Goal: Find specific page/section: Find specific page/section

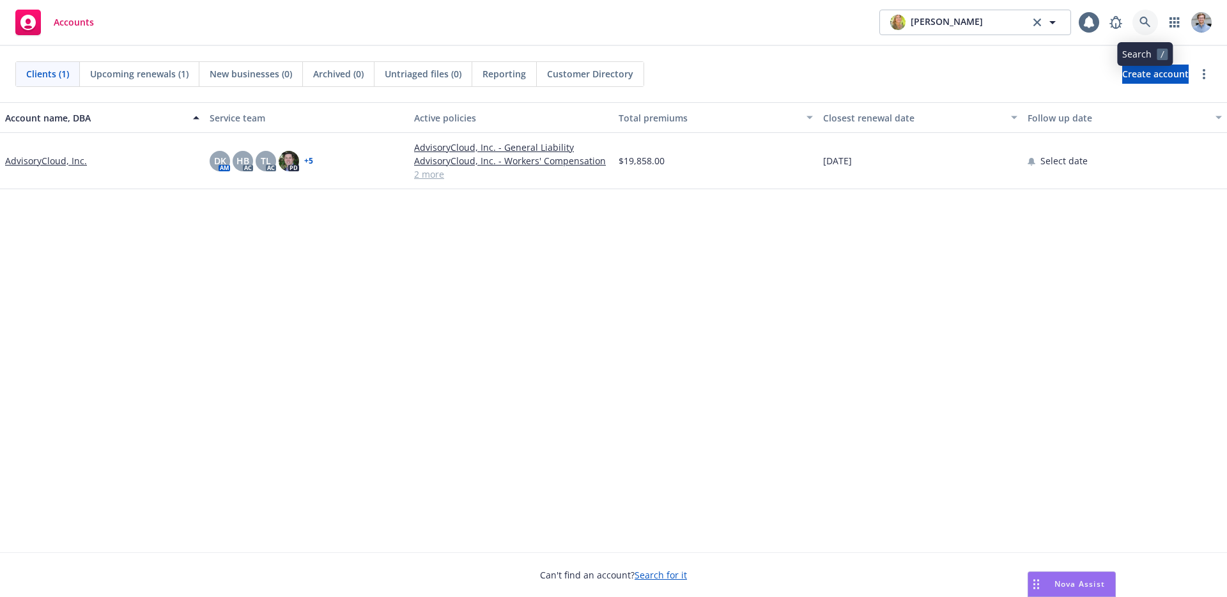
click at [1148, 18] on icon at bounding box center [1144, 22] width 11 height 11
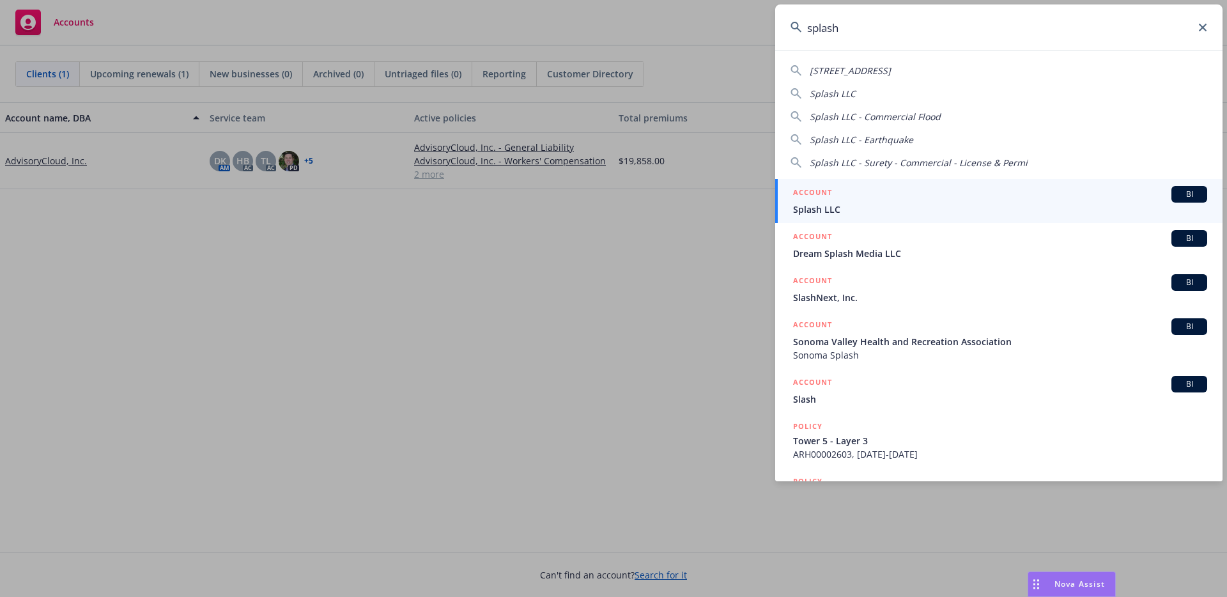
type input "splash"
click at [982, 204] on span "Splash LLC" at bounding box center [1000, 209] width 414 height 13
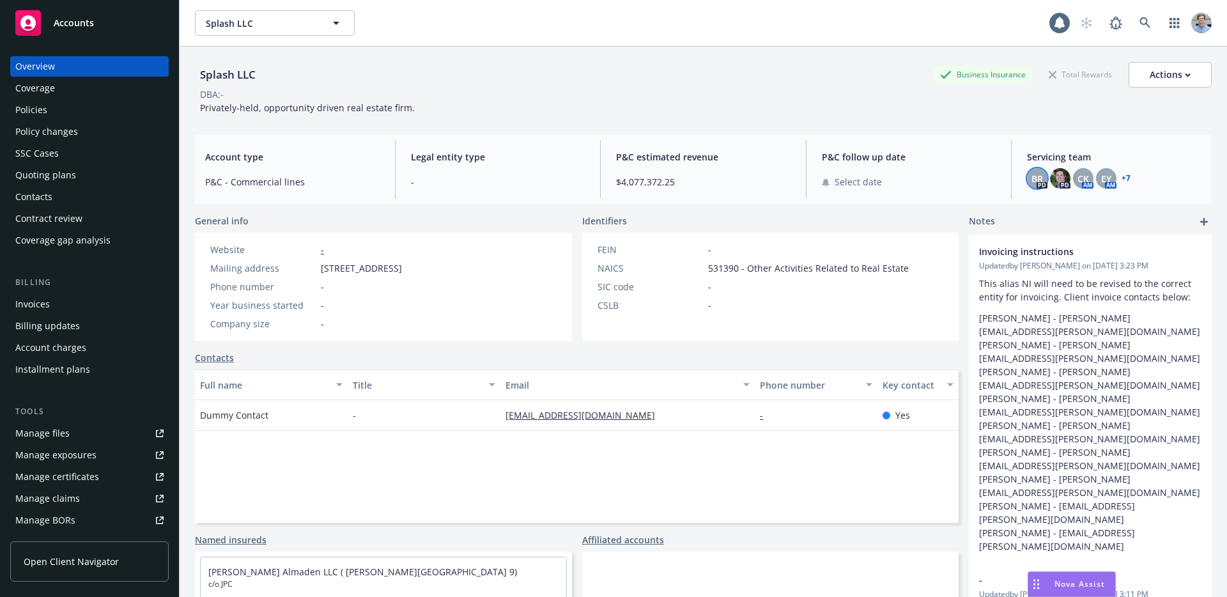
click at [1031, 176] on span "BR" at bounding box center [1036, 178] width 11 height 13
click at [867, 122] on div "Splash LLC Business Insurance Total Rewards Actions DBA: - Privately-held, oppo…" at bounding box center [703, 86] width 1016 height 78
click at [88, 111] on div "Policies" at bounding box center [89, 110] width 148 height 20
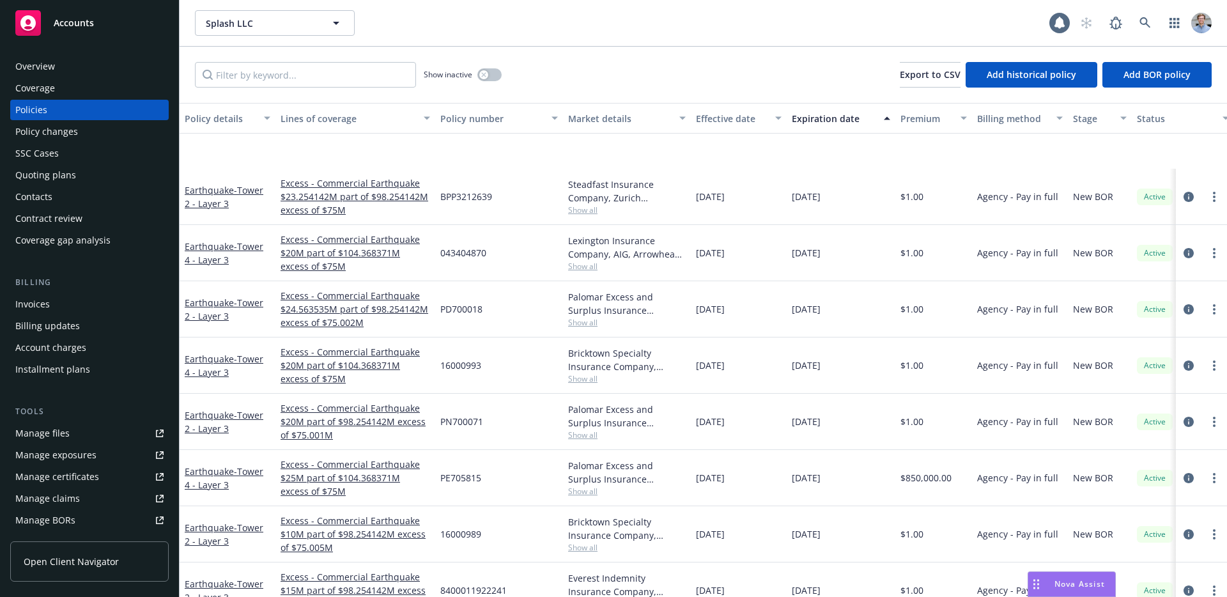
scroll to position [1813, 0]
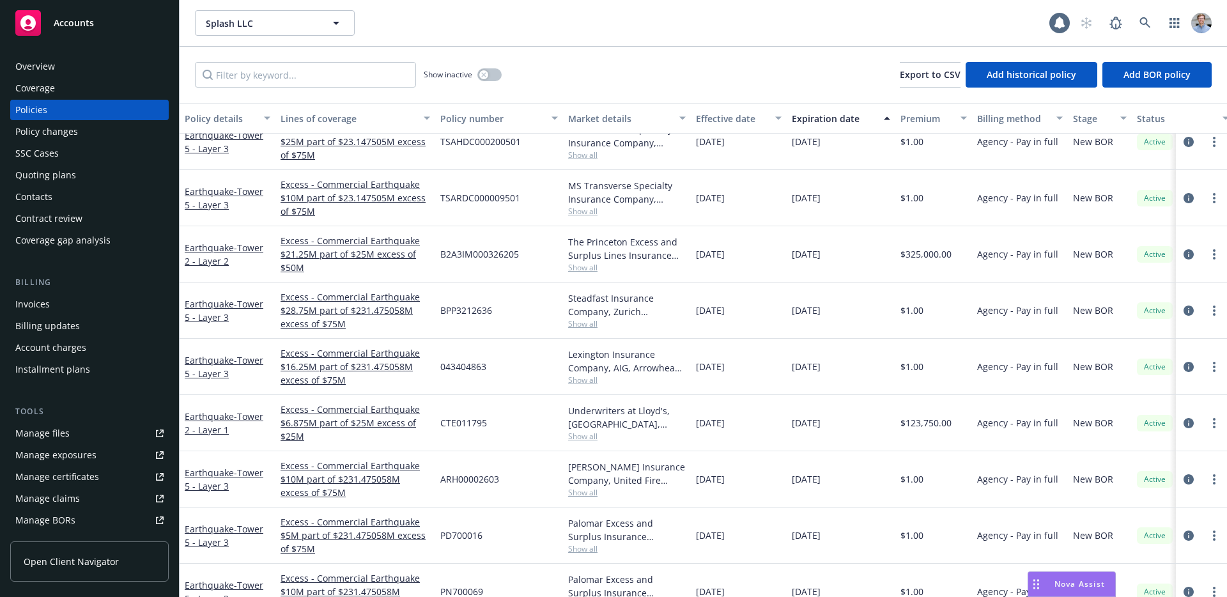
click at [68, 133] on div "Policy changes" at bounding box center [46, 131] width 63 height 20
